Goal: Task Accomplishment & Management: Complete application form

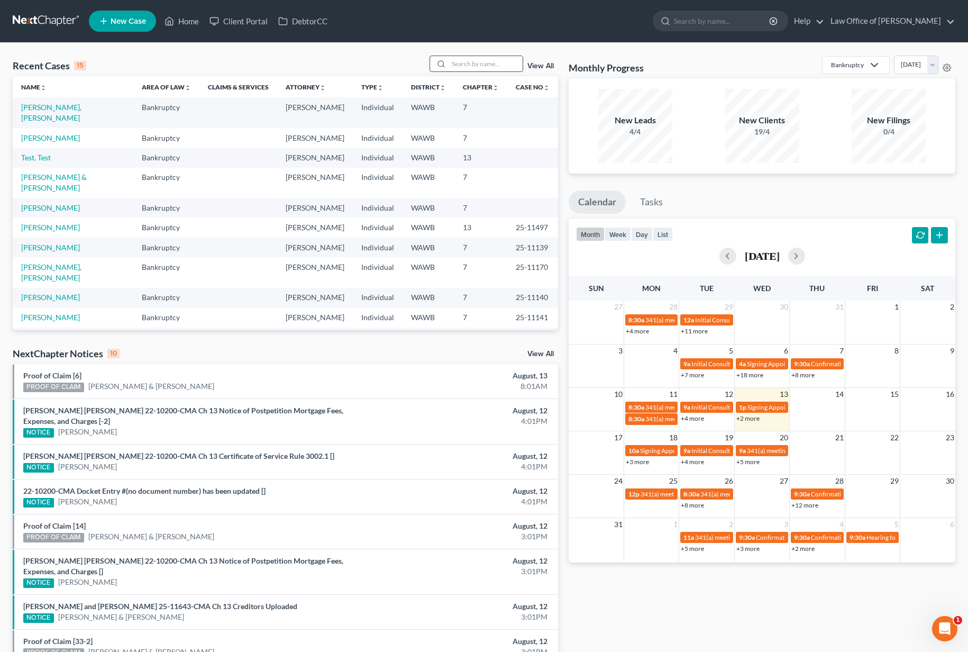
click at [467, 62] on input "search" at bounding box center [486, 63] width 74 height 15
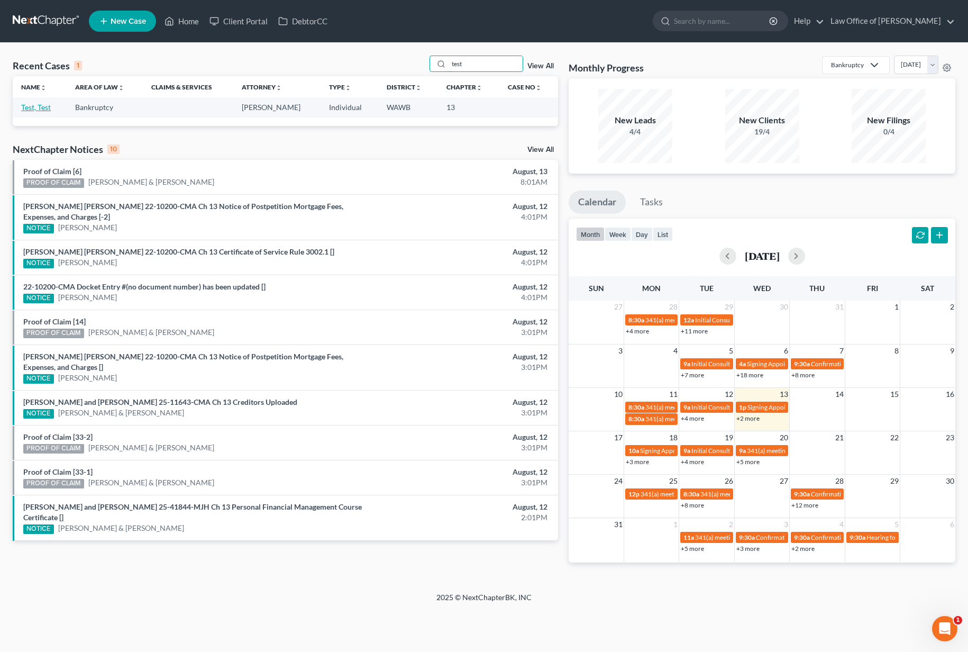
type input "test"
click at [41, 105] on link "Test, Test" at bounding box center [36, 107] width 30 height 9
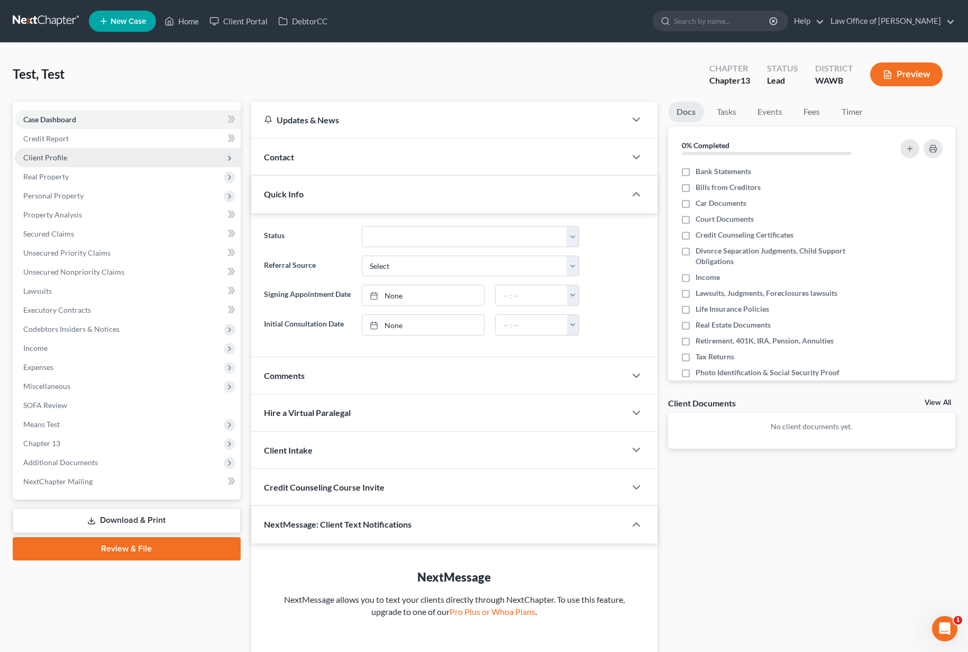
click at [78, 159] on span "Client Profile" at bounding box center [128, 157] width 226 height 19
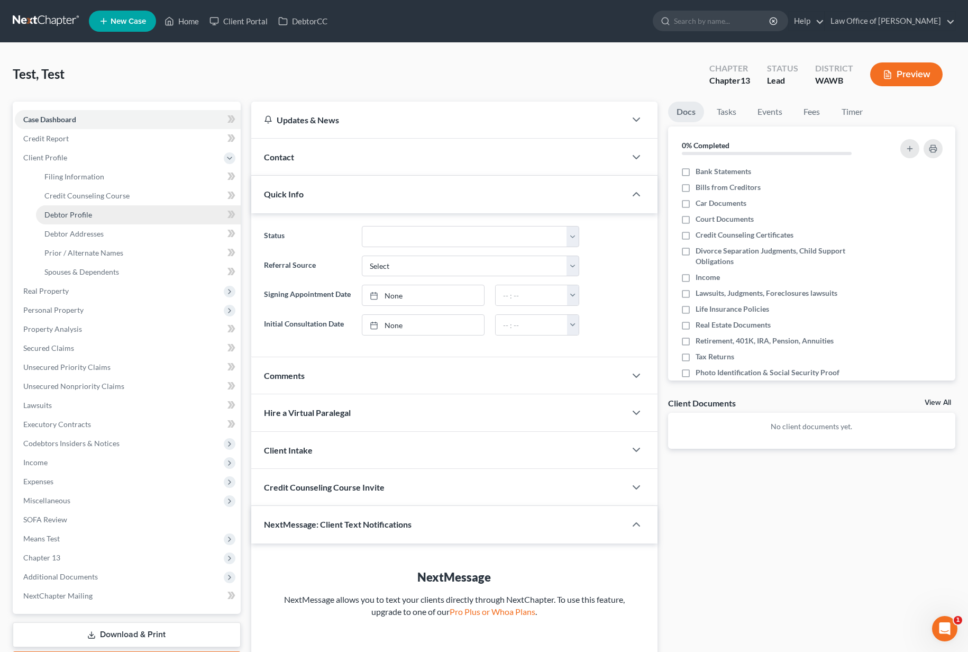
click at [98, 214] on link "Debtor Profile" at bounding box center [138, 214] width 205 height 19
select select "1"
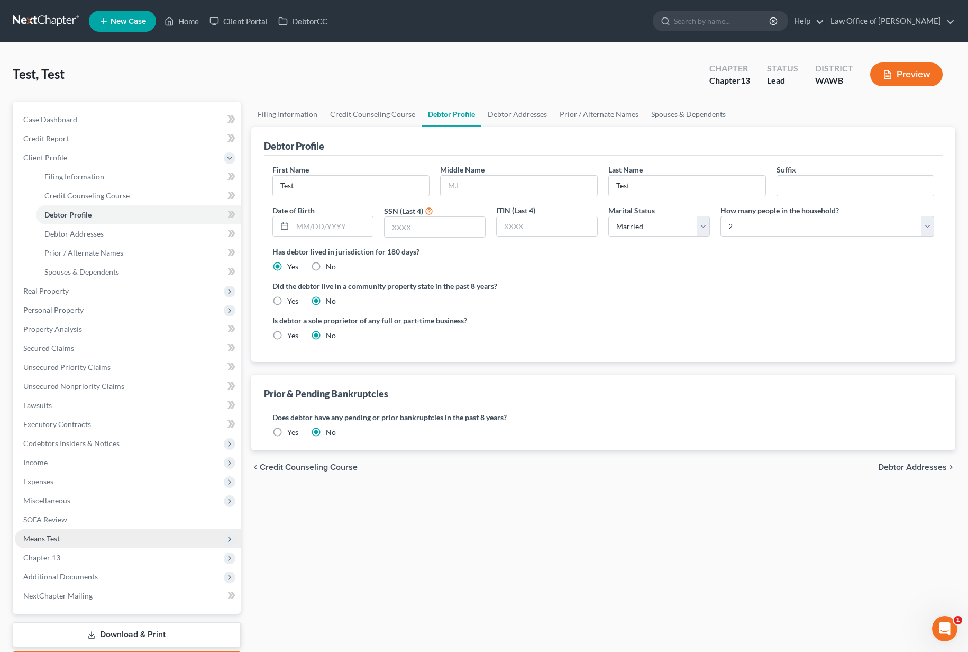
click at [72, 537] on span "Means Test" at bounding box center [128, 538] width 226 height 19
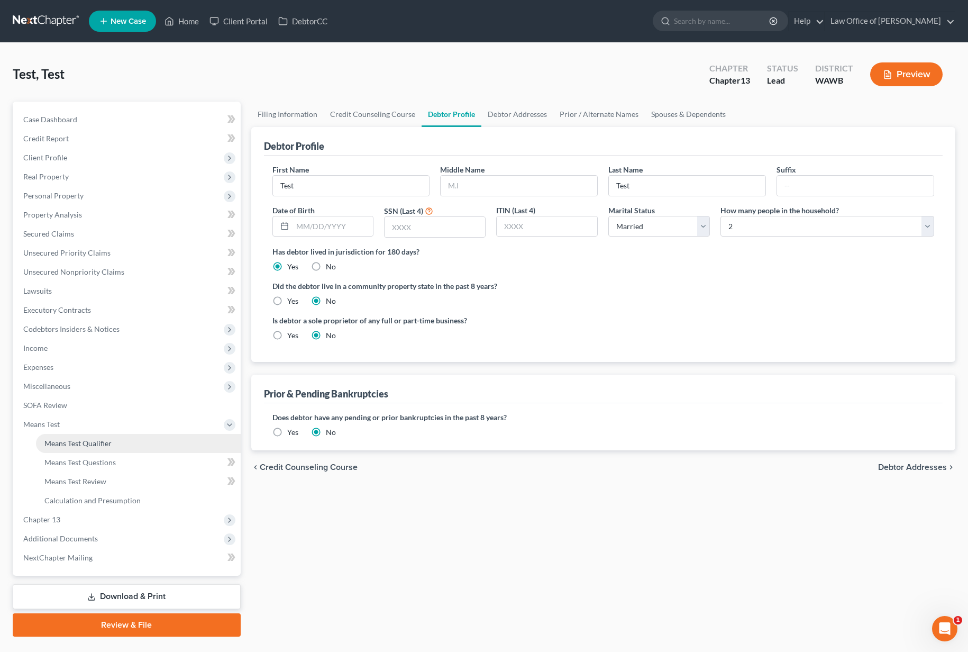
click at [78, 444] on span "Means Test Qualifier" at bounding box center [77, 442] width 67 height 9
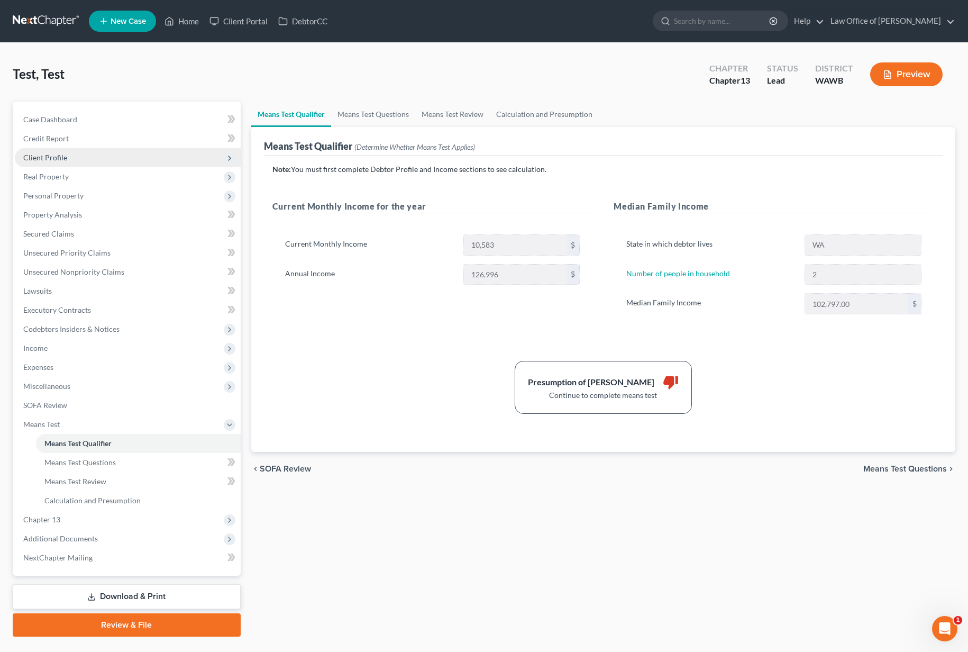
click at [99, 163] on span "Client Profile" at bounding box center [128, 157] width 226 height 19
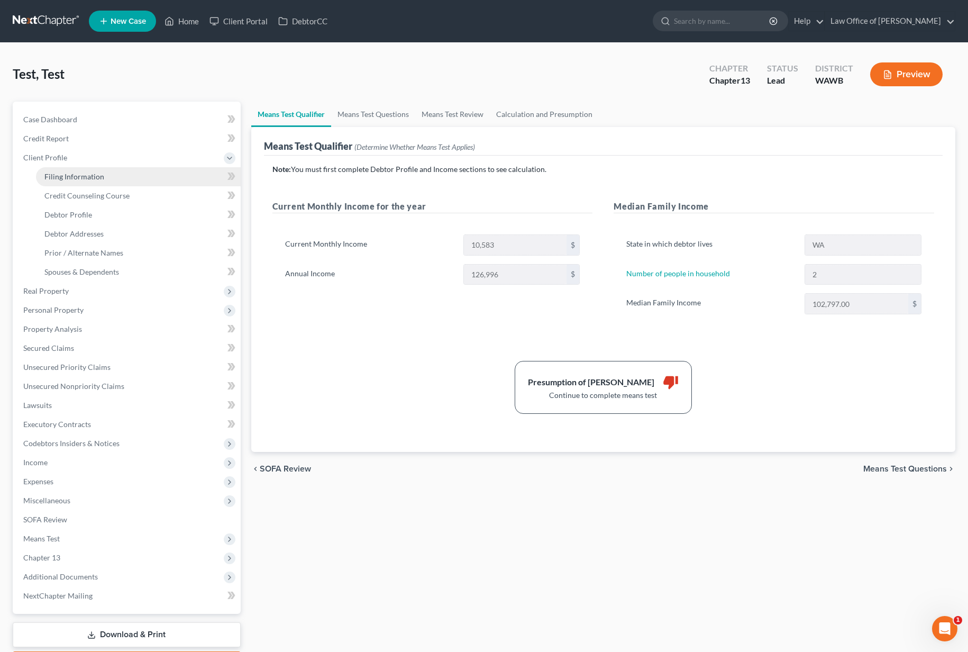
click at [122, 172] on link "Filing Information" at bounding box center [138, 176] width 205 height 19
select select "1"
select select "0"
select select "3"
select select "50"
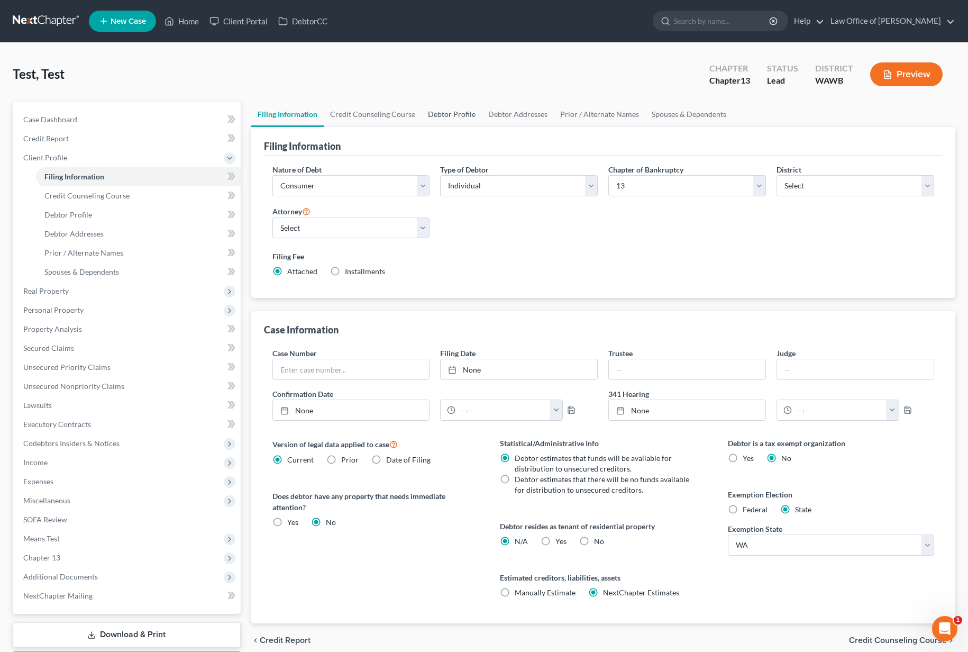
click at [447, 112] on link "Debtor Profile" at bounding box center [452, 114] width 60 height 25
select select "1"
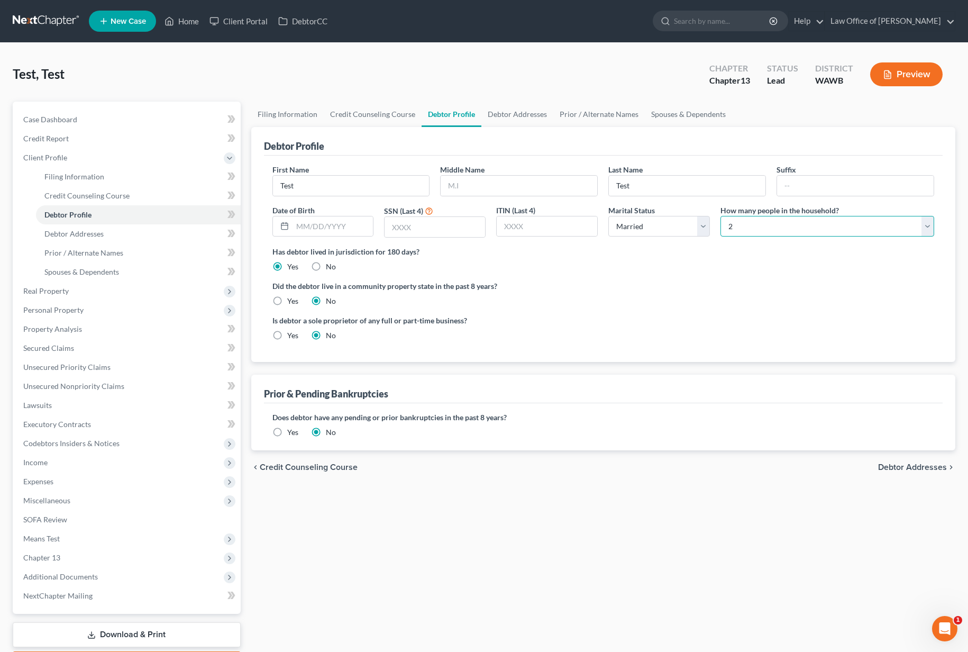
click at [761, 229] on select "Select 1 2 3 4 5 6 7 8 9 10 11 12 13 14 15 16 17 18 19 20" at bounding box center [827, 226] width 214 height 21
click at [746, 211] on label "How many people in the household?" at bounding box center [779, 210] width 118 height 11
click at [746, 222] on select "Select 1 2 3 4 5 6 7 8 9 10 11 12 13 14 15 16 17 18 19 20" at bounding box center [827, 226] width 214 height 21
select select "2"
click at [99, 532] on span "Means Test" at bounding box center [128, 538] width 226 height 19
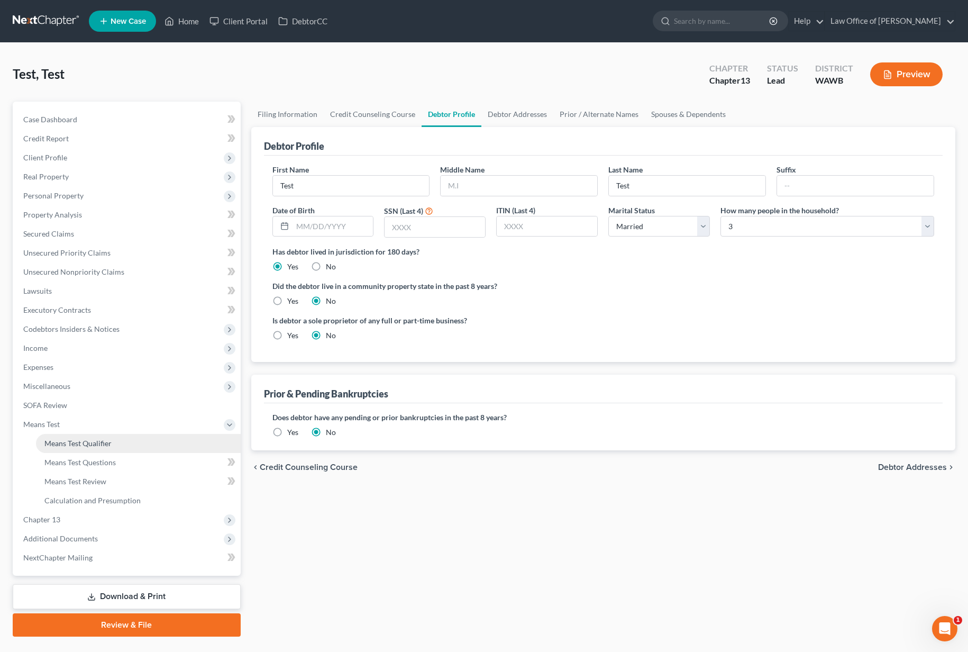
click at [97, 444] on span "Means Test Qualifier" at bounding box center [77, 442] width 67 height 9
